Goal: Transaction & Acquisition: Purchase product/service

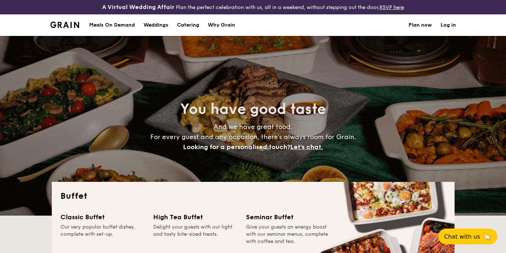
select select
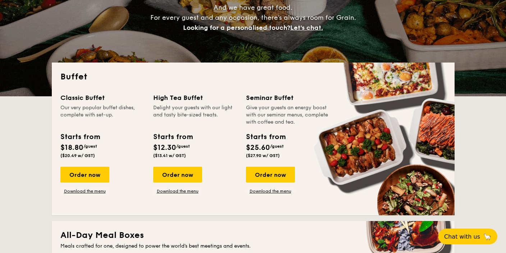
scroll to position [120, 0]
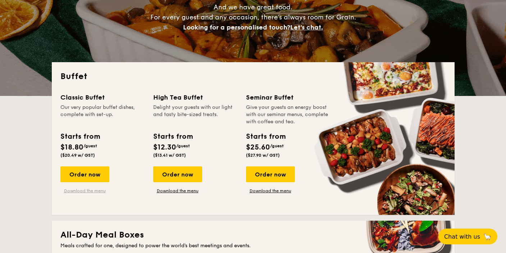
click at [91, 190] on link "Download the menu" at bounding box center [84, 191] width 49 height 6
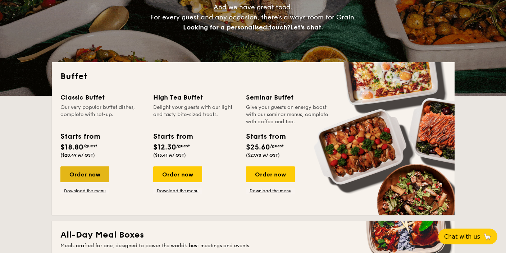
click at [85, 174] on div "Order now" at bounding box center [84, 175] width 49 height 16
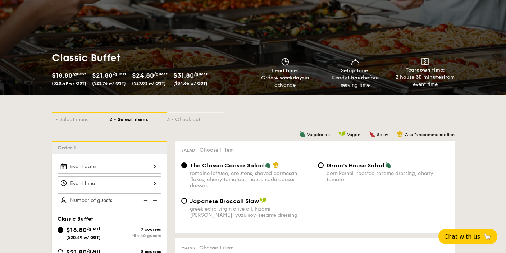
scroll to position [196, 0]
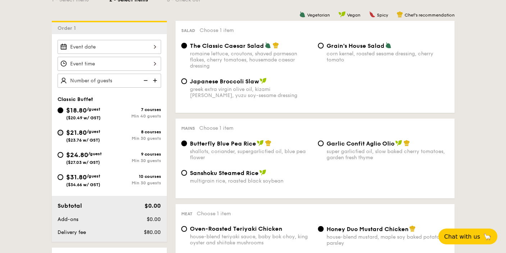
click at [62, 133] on input "$21.80 /guest ($23.76 w/ GST) 8 courses Min 30 guests" at bounding box center [61, 133] width 6 height 6
radio input "true"
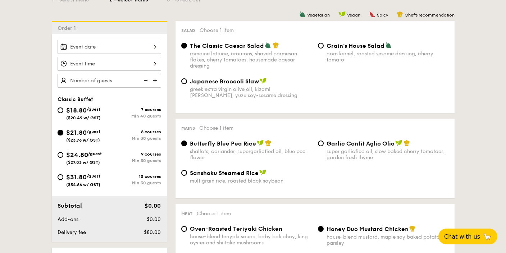
radio input "true"
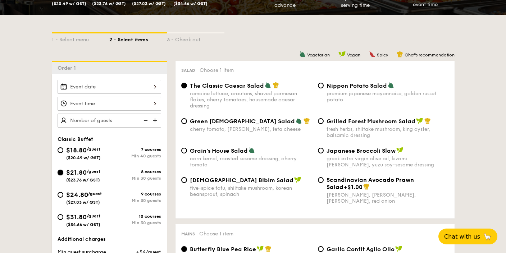
scroll to position [197, 0]
